Goal: Transaction & Acquisition: Obtain resource

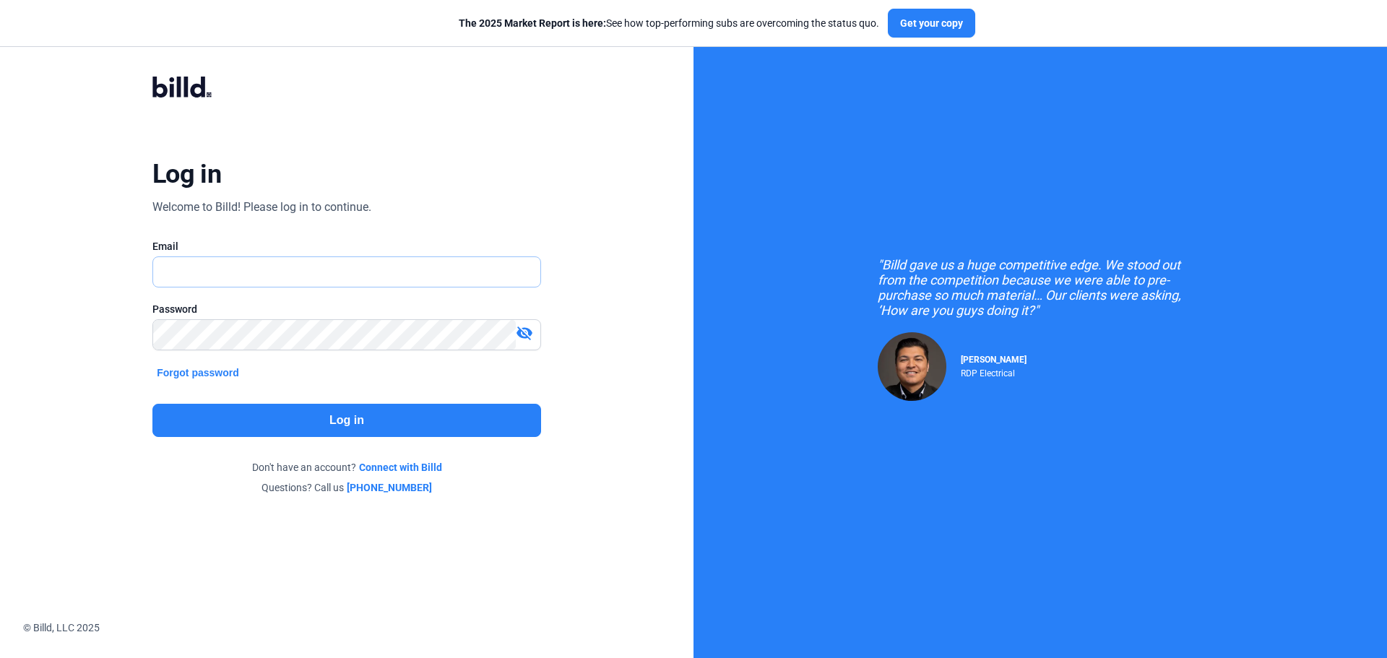
type input "[EMAIL_ADDRESS][DOMAIN_NAME]"
click at [423, 428] on button "Log in" at bounding box center [346, 420] width 389 height 33
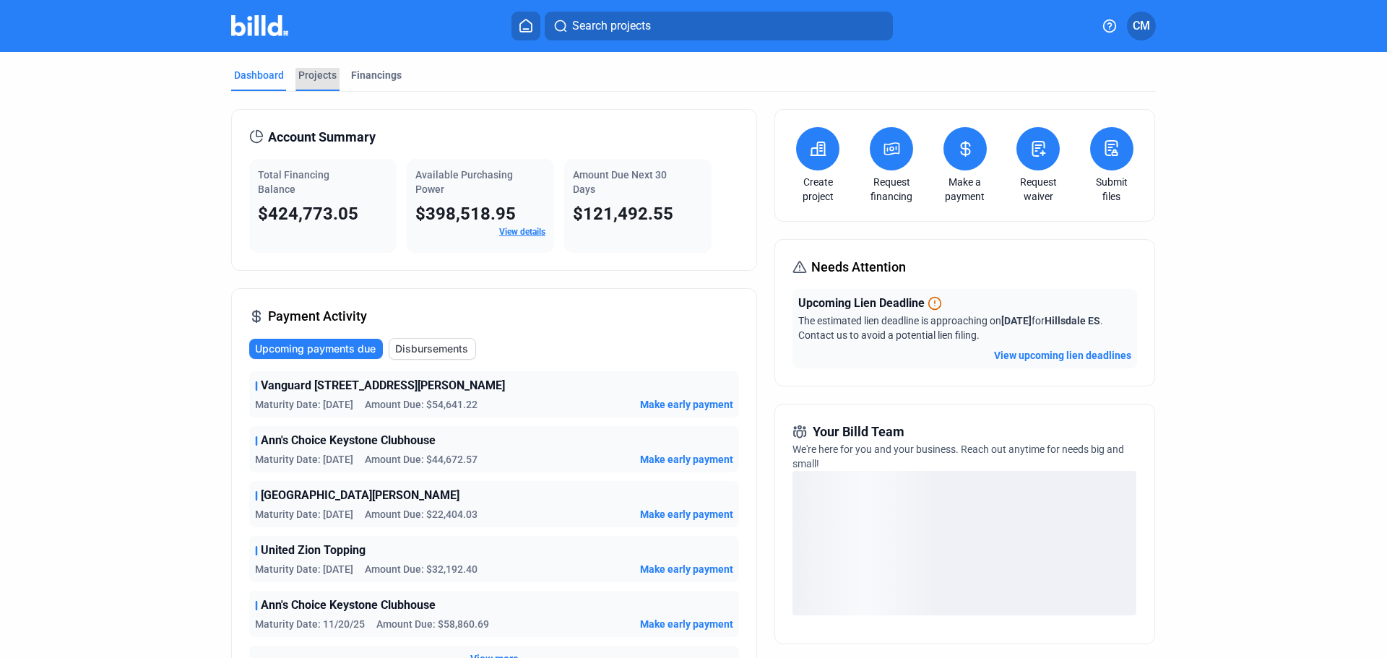
click at [310, 72] on div "Projects" at bounding box center [317, 75] width 38 height 14
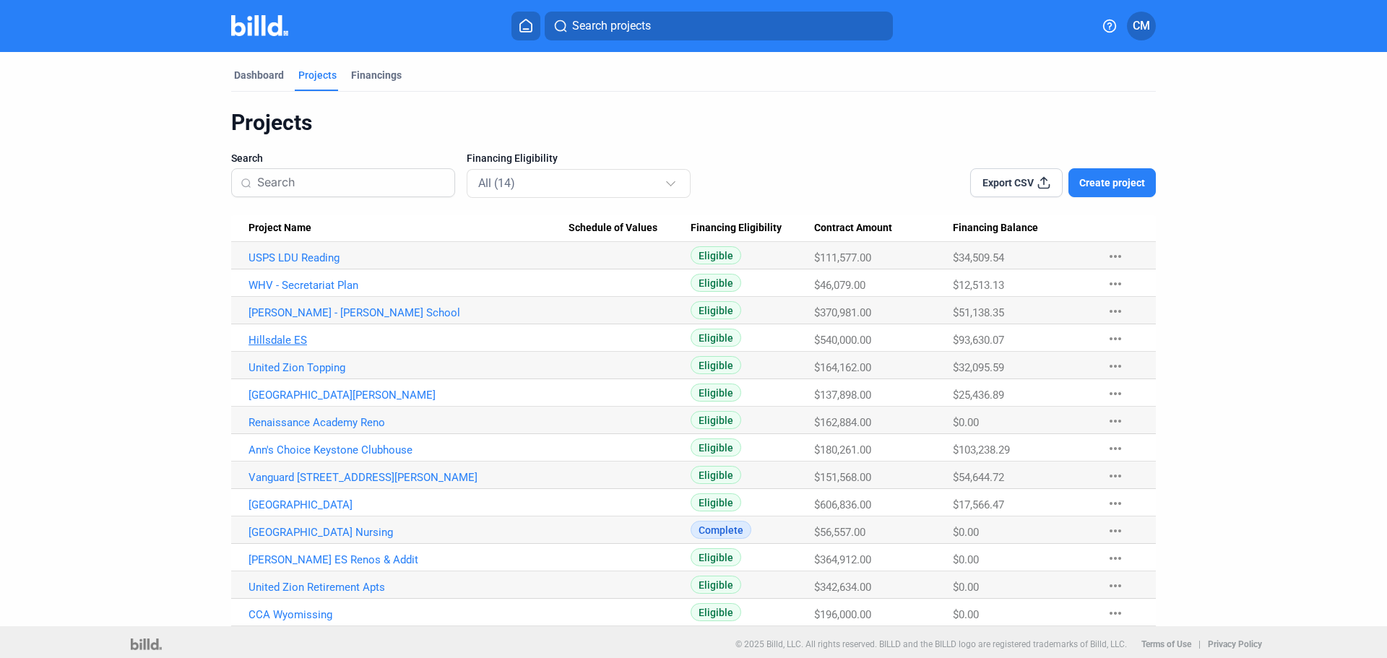
click at [264, 336] on link "Hillsdale ES" at bounding box center [409, 340] width 320 height 13
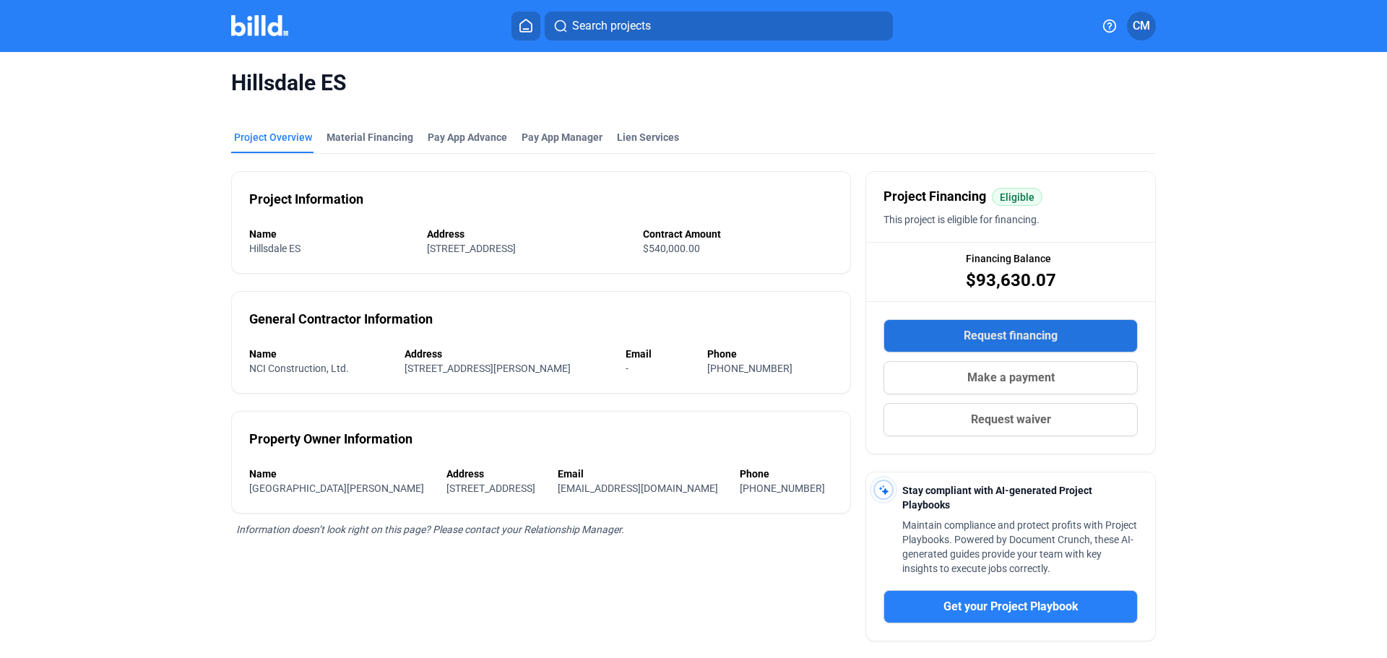
click at [976, 335] on span "Request financing" at bounding box center [1011, 335] width 94 height 17
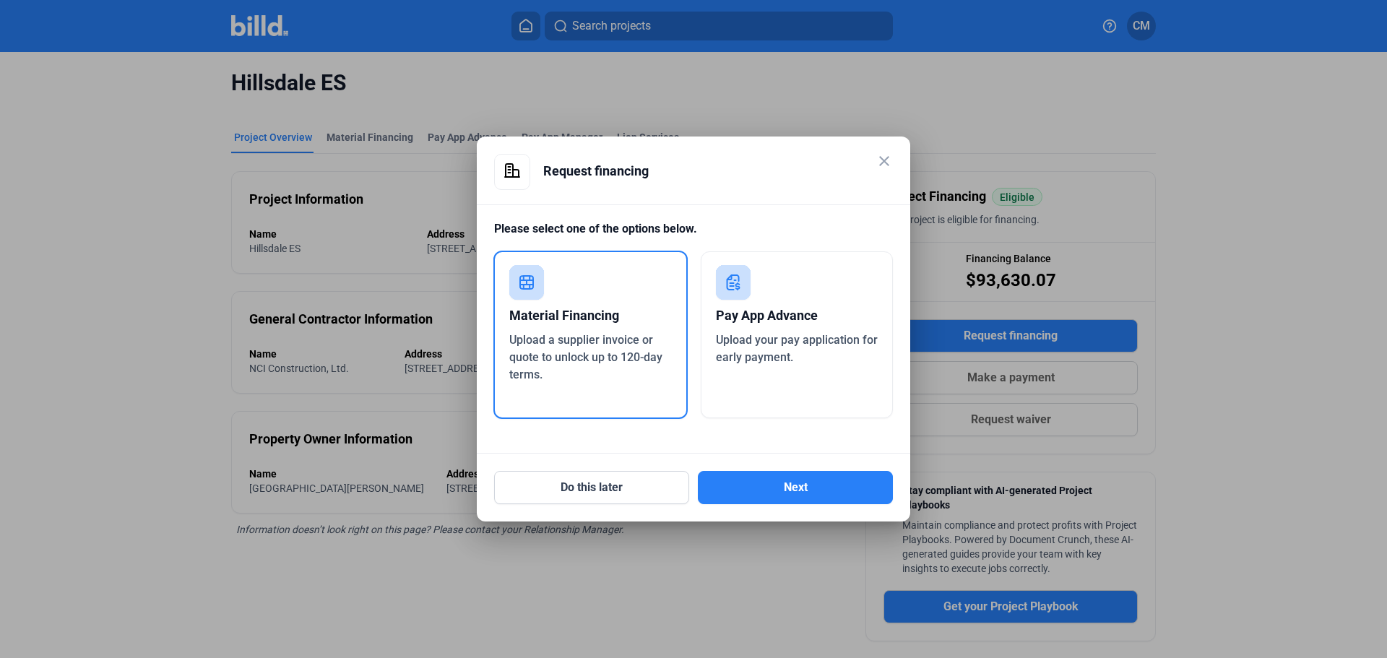
click at [554, 330] on div "Material Financing" at bounding box center [590, 316] width 163 height 32
click at [787, 498] on button "Next" at bounding box center [795, 487] width 195 height 33
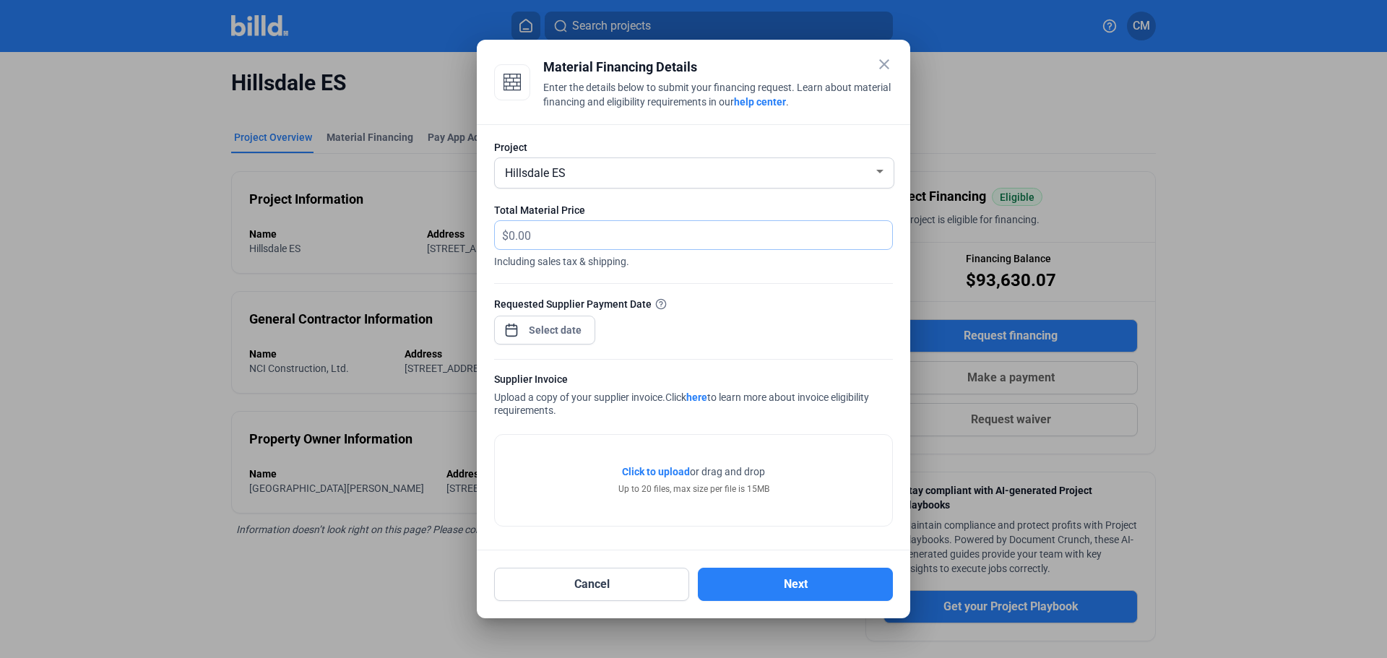
drag, startPoint x: 576, startPoint y: 238, endPoint x: 345, endPoint y: 228, distance: 230.7
click at [345, 228] on div "close Material Financing Details Enter the details below to submit your financi…" at bounding box center [693, 329] width 1387 height 658
type input "542.64"
click at [537, 321] on div at bounding box center [556, 330] width 62 height 26
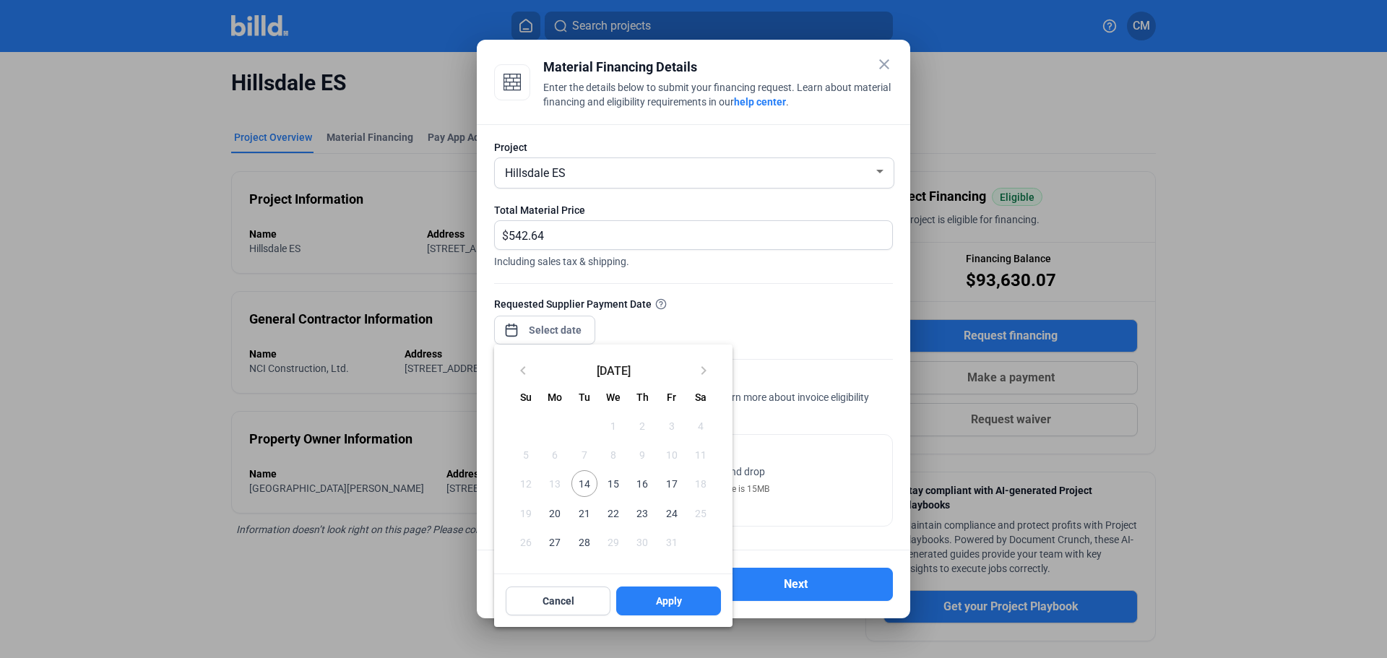
click at [582, 483] on span "14" at bounding box center [585, 483] width 26 height 26
click at [652, 595] on button "Apply" at bounding box center [668, 601] width 105 height 29
type input "Oct 14, 2025"
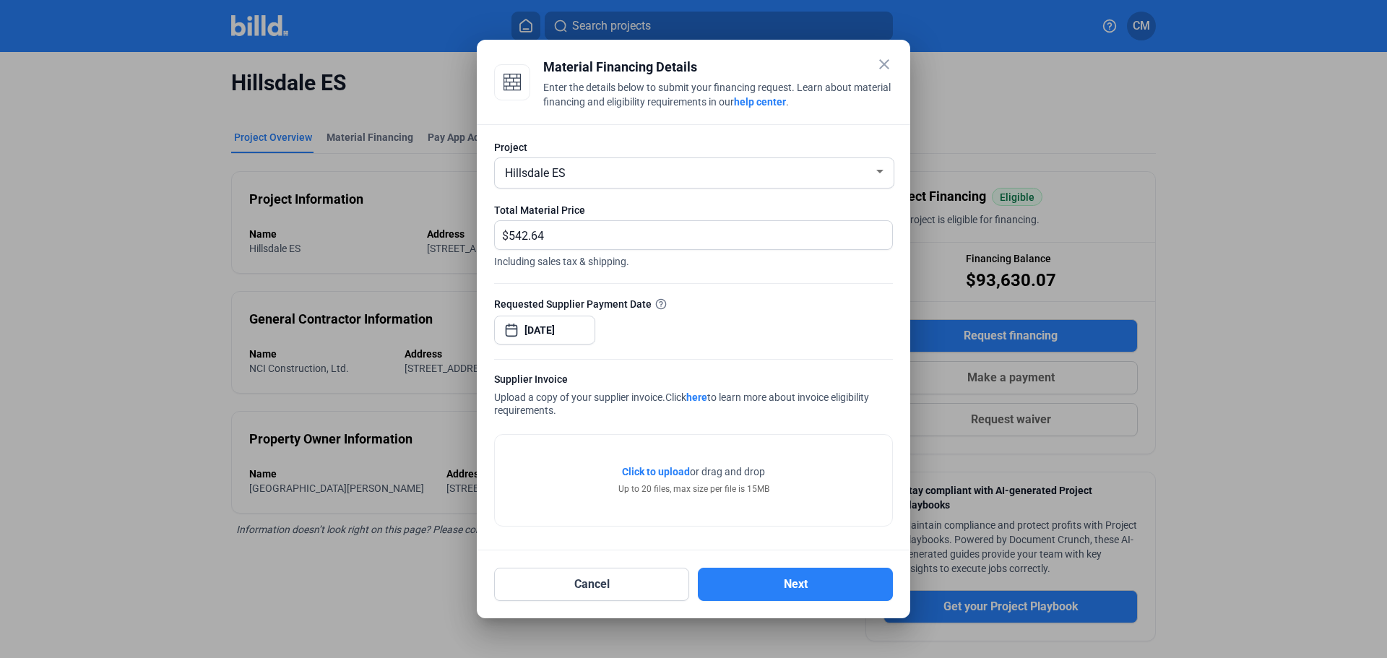
click at [649, 473] on span "Click to upload" at bounding box center [656, 472] width 68 height 12
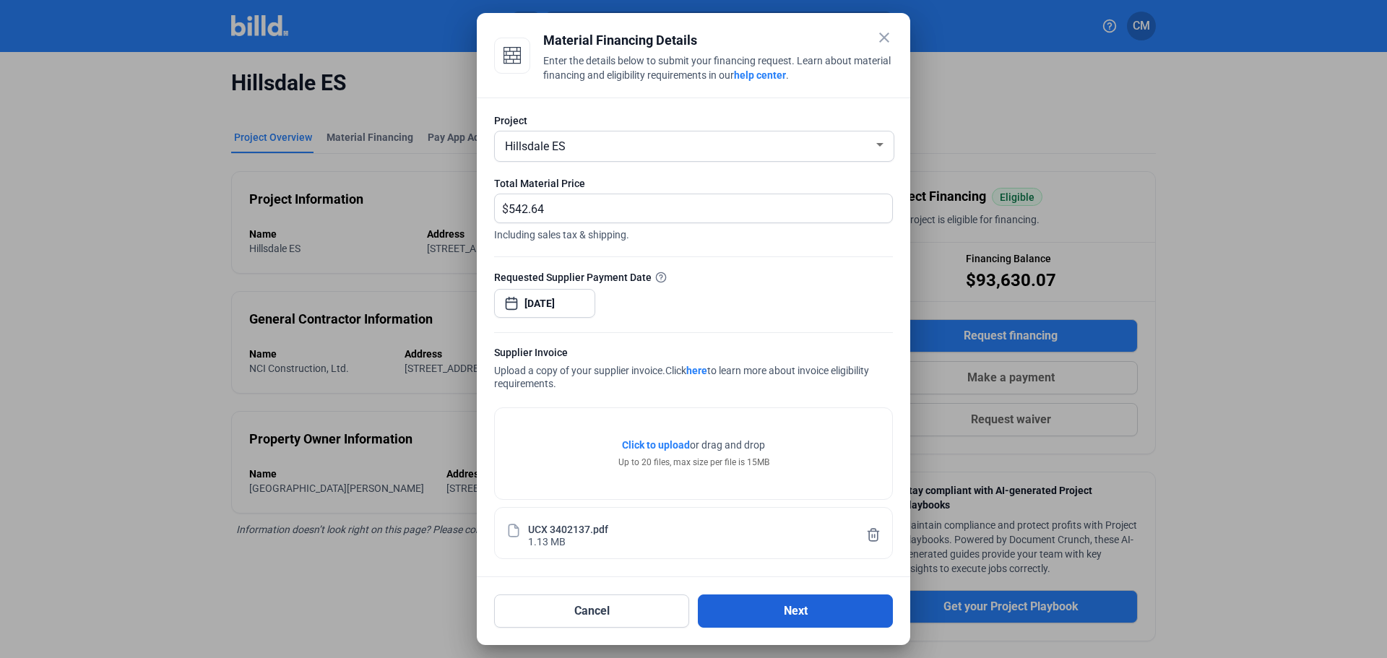
click at [809, 619] on button "Next" at bounding box center [795, 611] width 195 height 33
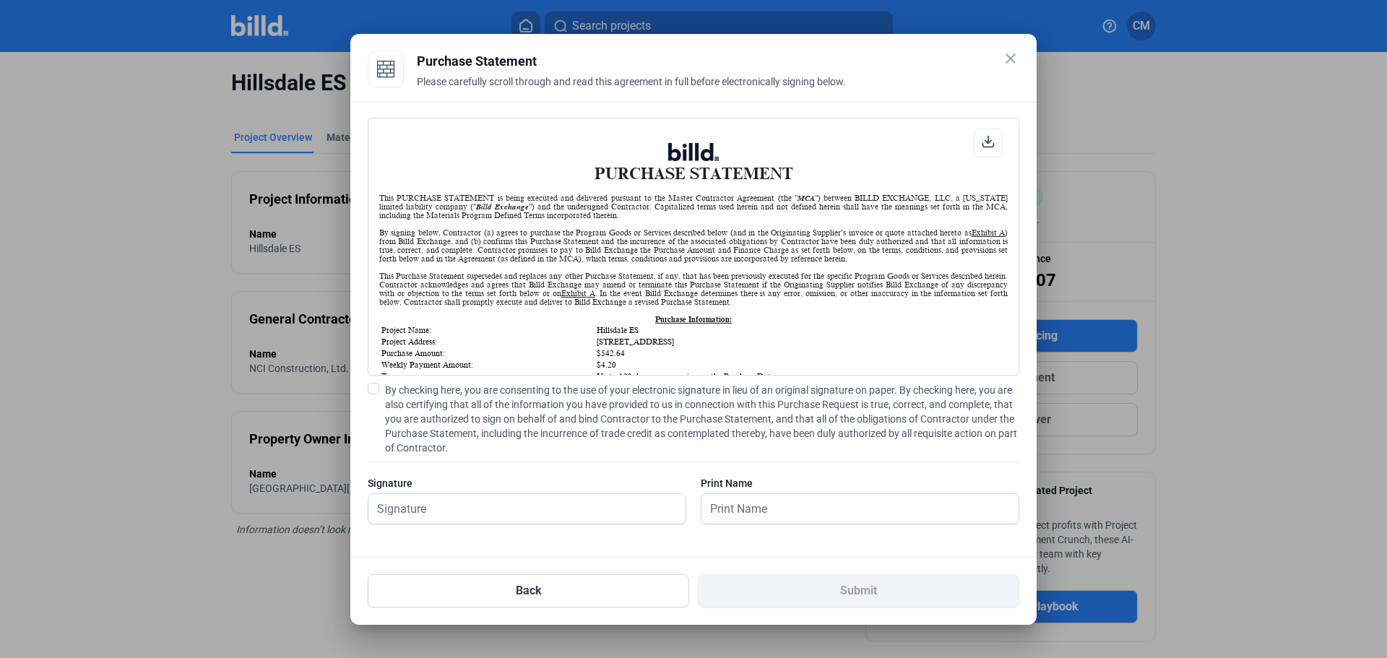
scroll to position [1, 0]
click at [426, 481] on div "Signature" at bounding box center [527, 483] width 319 height 14
click at [414, 509] on input "text" at bounding box center [519, 509] width 301 height 30
type input "Patrick Curry"
click at [736, 514] on input "text" at bounding box center [852, 509] width 301 height 30
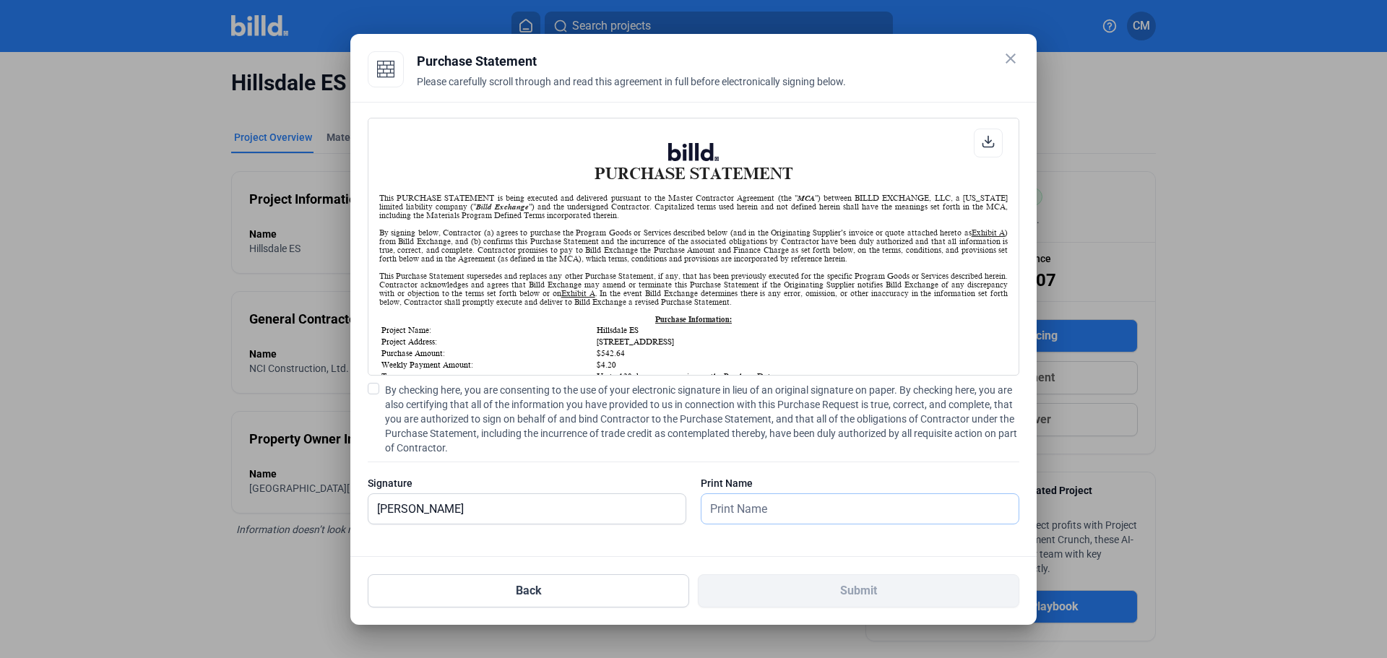
type input "Patrick Curry"
click at [376, 392] on span at bounding box center [374, 389] width 12 height 12
click at [0, 0] on input "By checking here, you are consenting to the use of your electronic signature in…" at bounding box center [0, 0] width 0 height 0
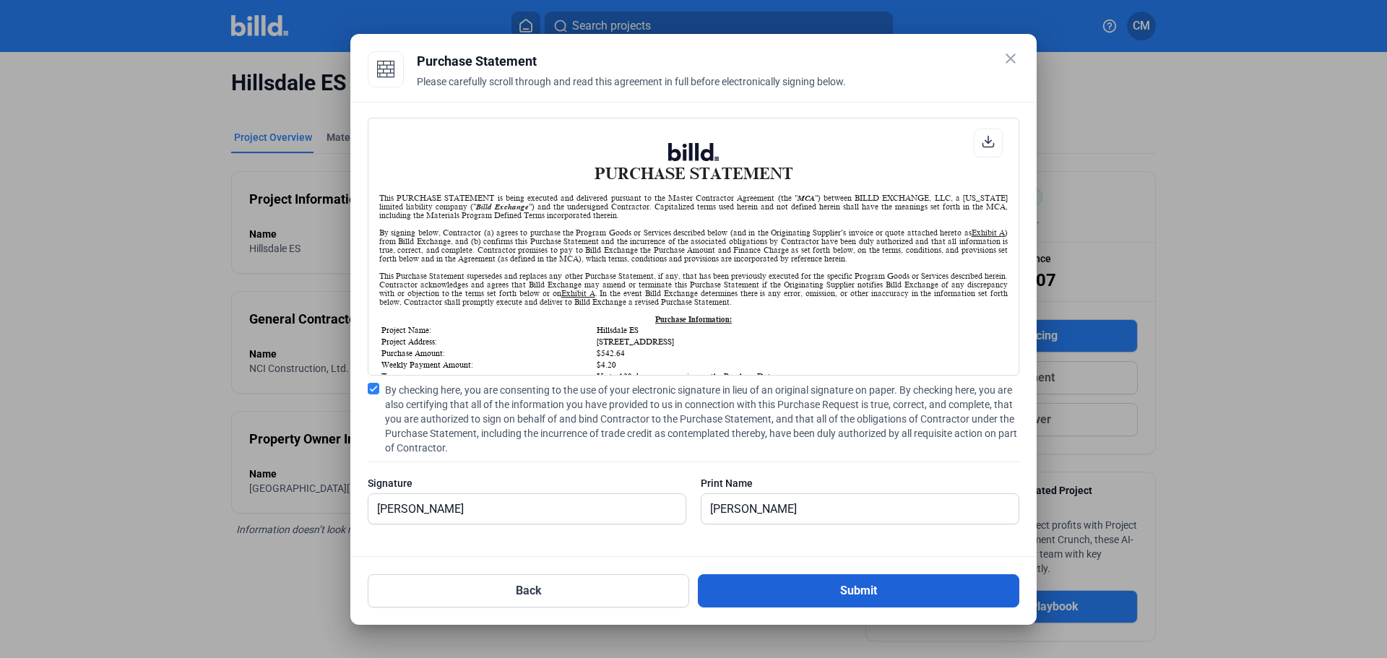
click at [817, 585] on button "Submit" at bounding box center [859, 590] width 322 height 33
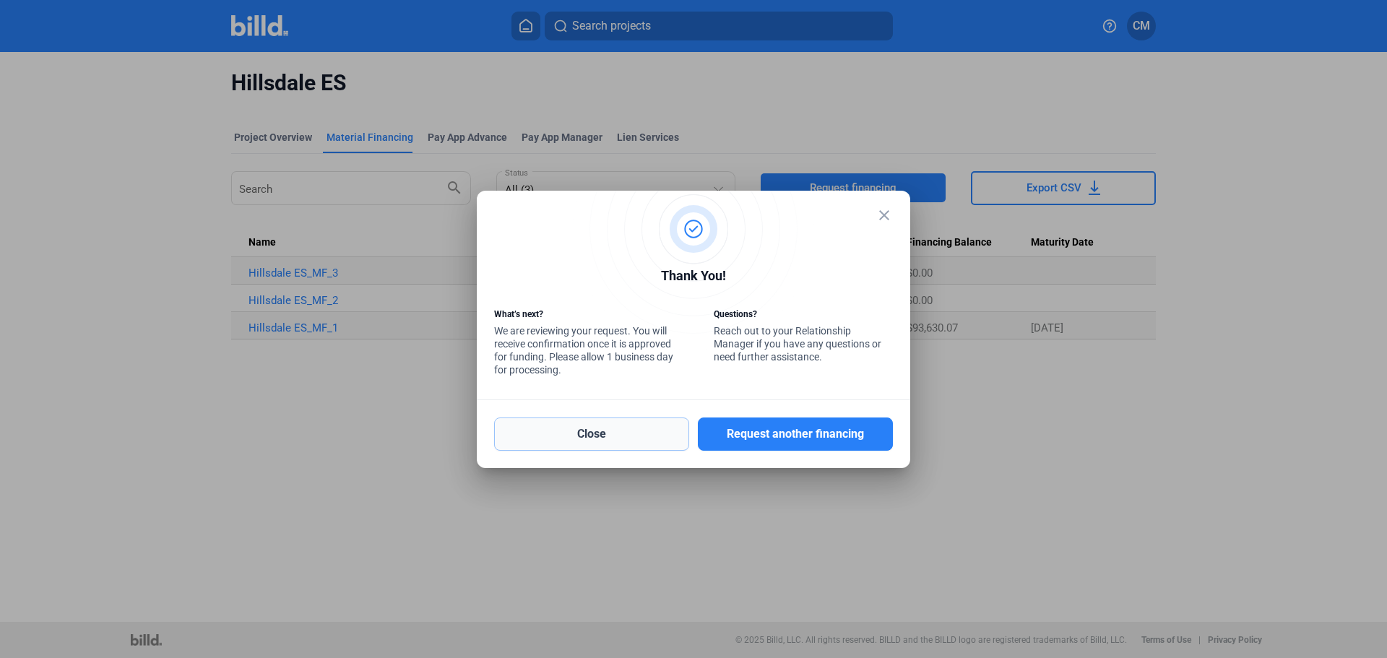
click at [615, 434] on button "Close" at bounding box center [591, 434] width 195 height 33
